Goal: Complete application form: Complete application form

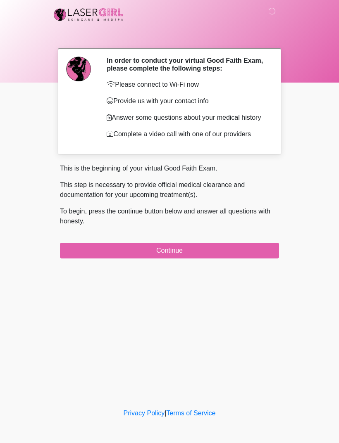
click at [223, 257] on button "Continue" at bounding box center [169, 251] width 219 height 16
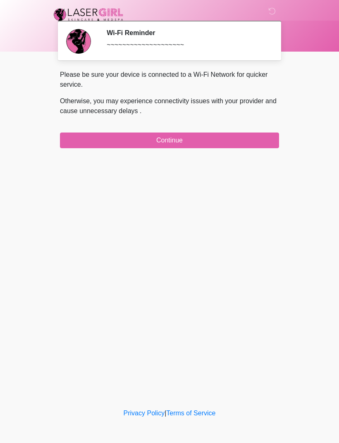
click at [217, 140] on button "Continue" at bounding box center [169, 141] width 219 height 16
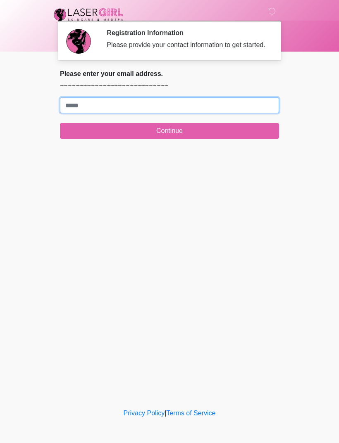
click at [197, 113] on input "Where should we email your treatment plan?" at bounding box center [169, 105] width 219 height 16
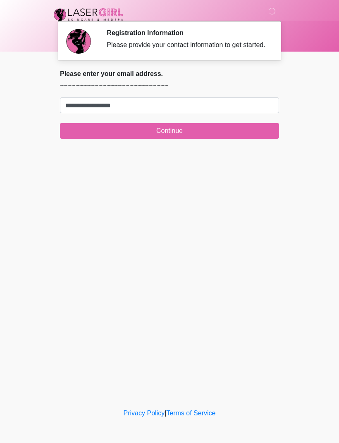
click at [211, 139] on button "Continue" at bounding box center [169, 131] width 219 height 16
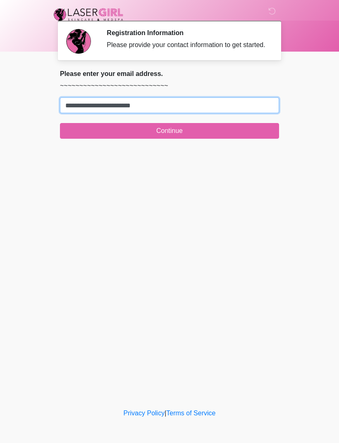
type input "**********"
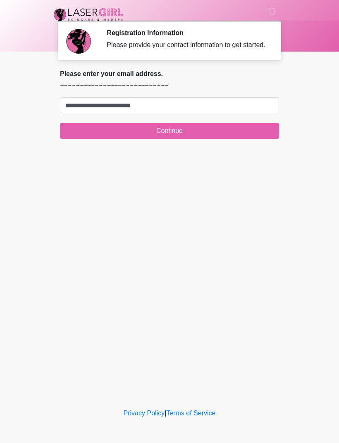
click at [192, 139] on button "Continue" at bounding box center [169, 131] width 219 height 16
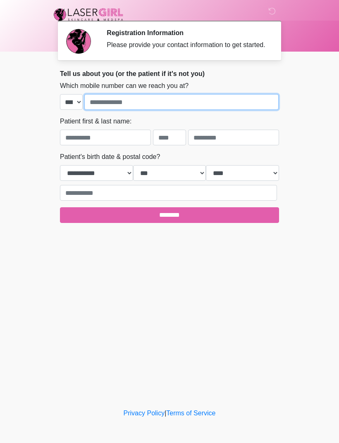
click at [211, 107] on input "tel" at bounding box center [181, 102] width 194 height 16
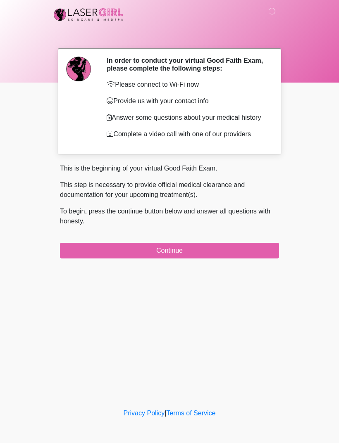
click at [216, 259] on button "Continue" at bounding box center [169, 251] width 219 height 16
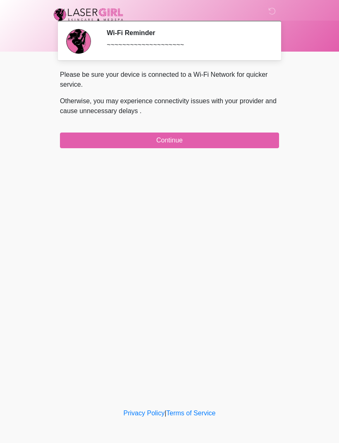
click at [223, 133] on button "Continue" at bounding box center [169, 141] width 219 height 16
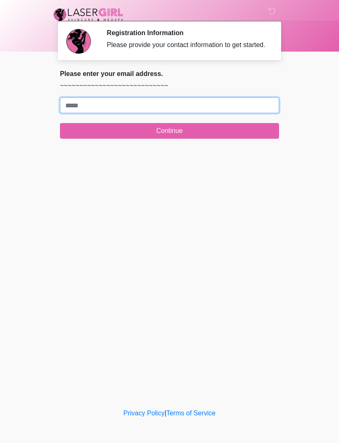
click at [71, 105] on input "Where should we email your treatment plan?" at bounding box center [169, 105] width 219 height 16
type input "**********"
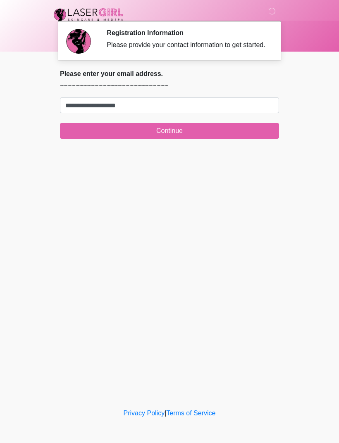
click at [77, 135] on button "Continue" at bounding box center [169, 131] width 219 height 16
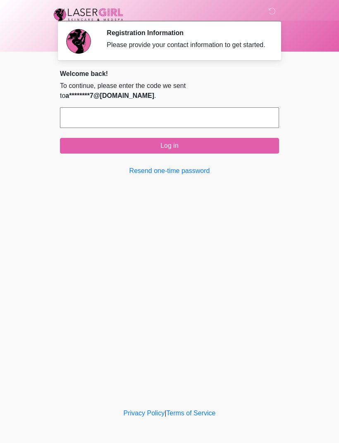
click at [81, 127] on input "text" at bounding box center [169, 117] width 219 height 21
type input "******"
click at [242, 152] on button "Log in" at bounding box center [169, 146] width 219 height 16
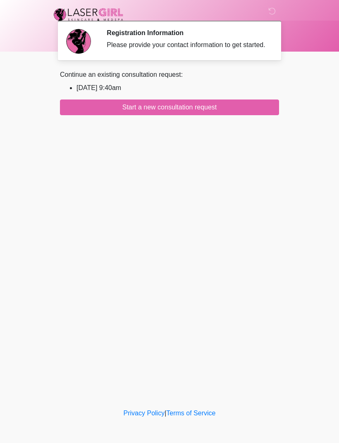
click at [166, 115] on button "Start a new consultation request" at bounding box center [169, 108] width 219 height 16
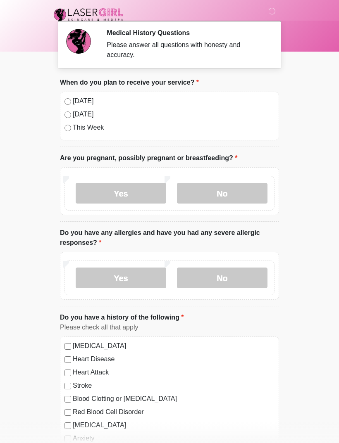
click at [261, 192] on label "No" at bounding box center [222, 193] width 90 height 21
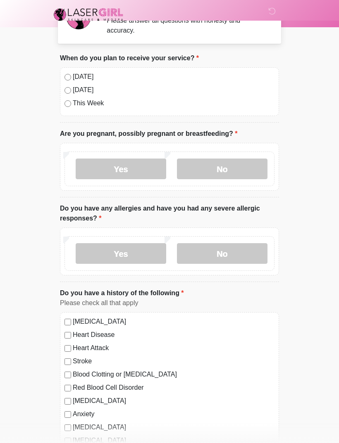
click at [248, 251] on label "No" at bounding box center [222, 253] width 90 height 21
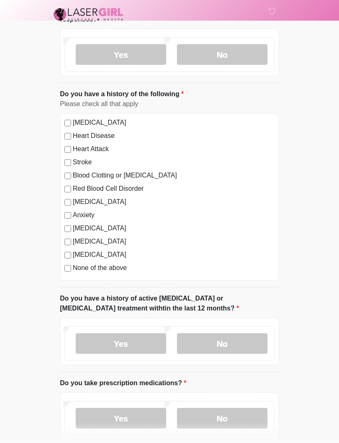
scroll to position [241, 0]
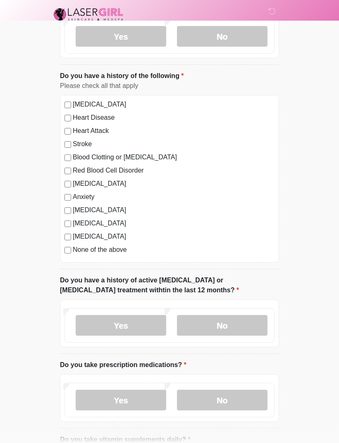
click at [263, 316] on label "No" at bounding box center [222, 326] width 90 height 21
click at [245, 385] on div "Yes No" at bounding box center [169, 400] width 210 height 35
click at [243, 403] on label "No" at bounding box center [222, 400] width 90 height 21
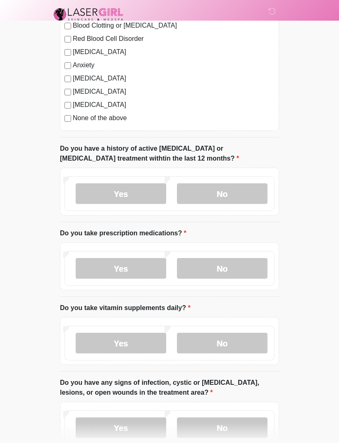
scroll to position [453, 0]
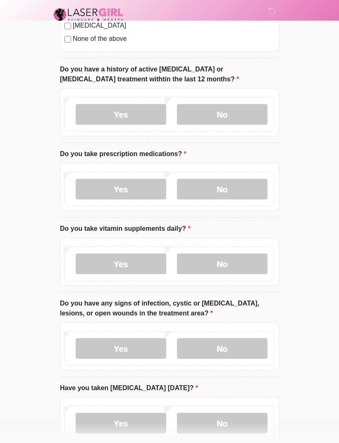
click at [243, 263] on label "No" at bounding box center [222, 264] width 90 height 21
click at [258, 338] on label "No" at bounding box center [222, 348] width 90 height 21
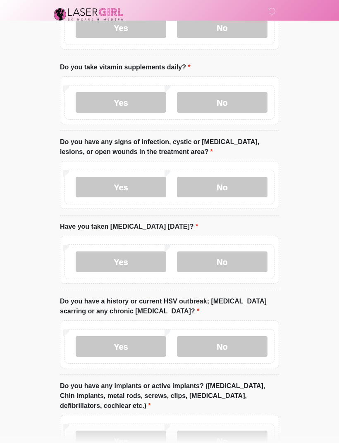
click at [243, 259] on label "No" at bounding box center [222, 262] width 90 height 21
click at [252, 336] on label "No" at bounding box center [222, 346] width 90 height 21
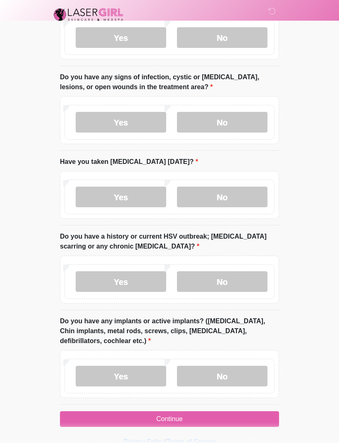
click at [253, 373] on label "No" at bounding box center [222, 376] width 90 height 21
click at [266, 411] on button "Continue" at bounding box center [169, 419] width 219 height 16
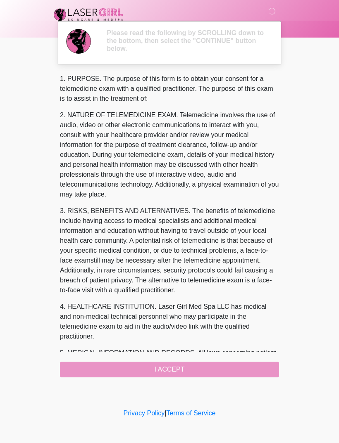
scroll to position [0, 0]
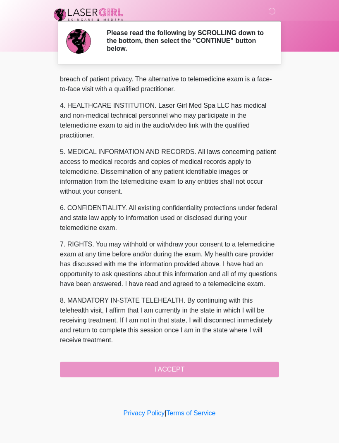
click at [271, 356] on div "1. PURPOSE. The purpose of this form is to obtain your consent for a telemedici…" at bounding box center [169, 226] width 219 height 304
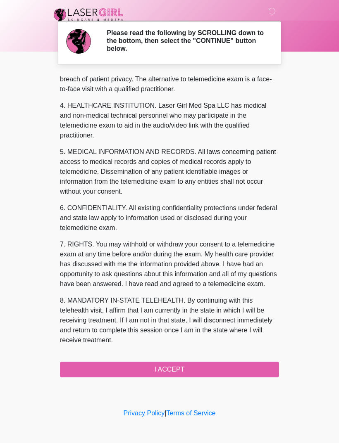
click at [261, 363] on button "I ACCEPT" at bounding box center [169, 370] width 219 height 16
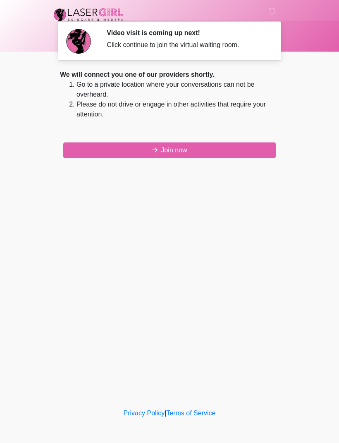
click at [253, 147] on button "Join now" at bounding box center [169, 151] width 212 height 16
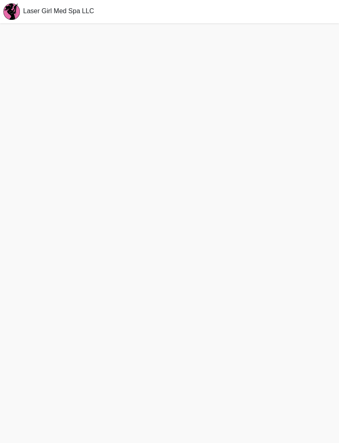
scroll to position [26, 0]
